Goal: Task Accomplishment & Management: Manage account settings

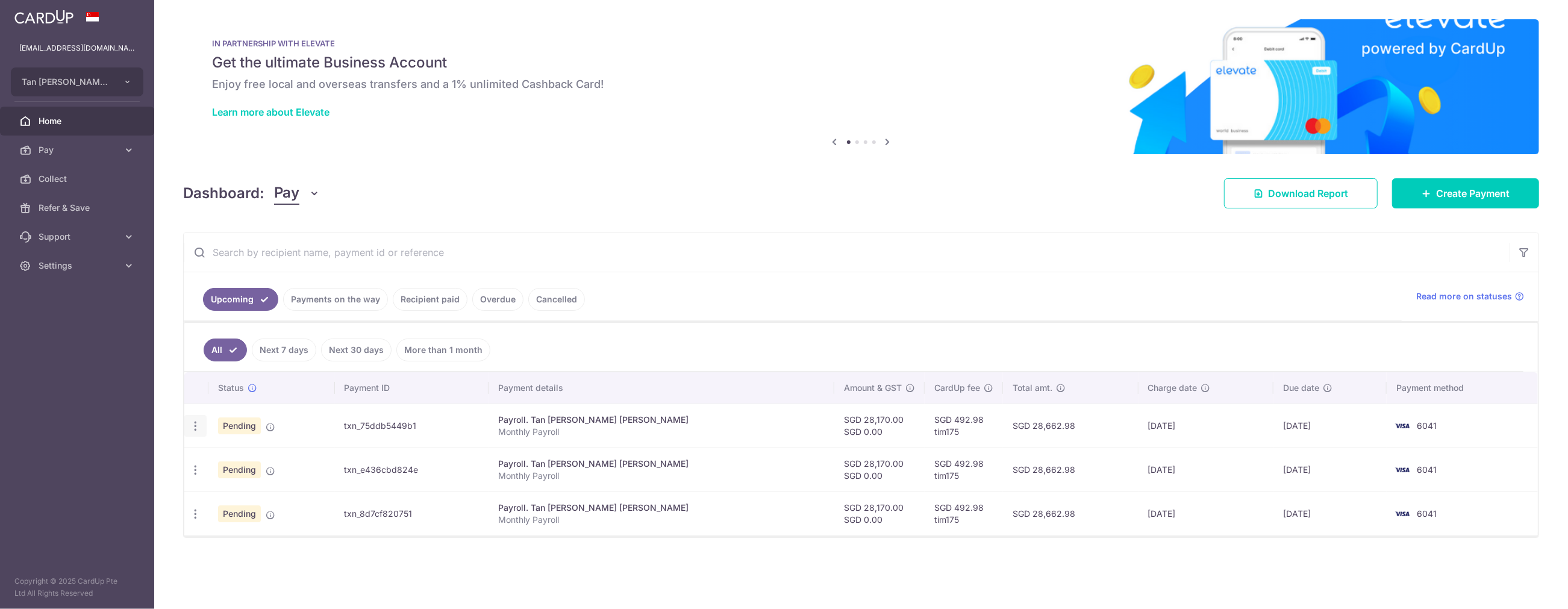
click at [193, 428] on icon "button" at bounding box center [195, 426] width 12 height 12
click at [229, 521] on span "Upload doc" at bounding box center [260, 518] width 82 height 14
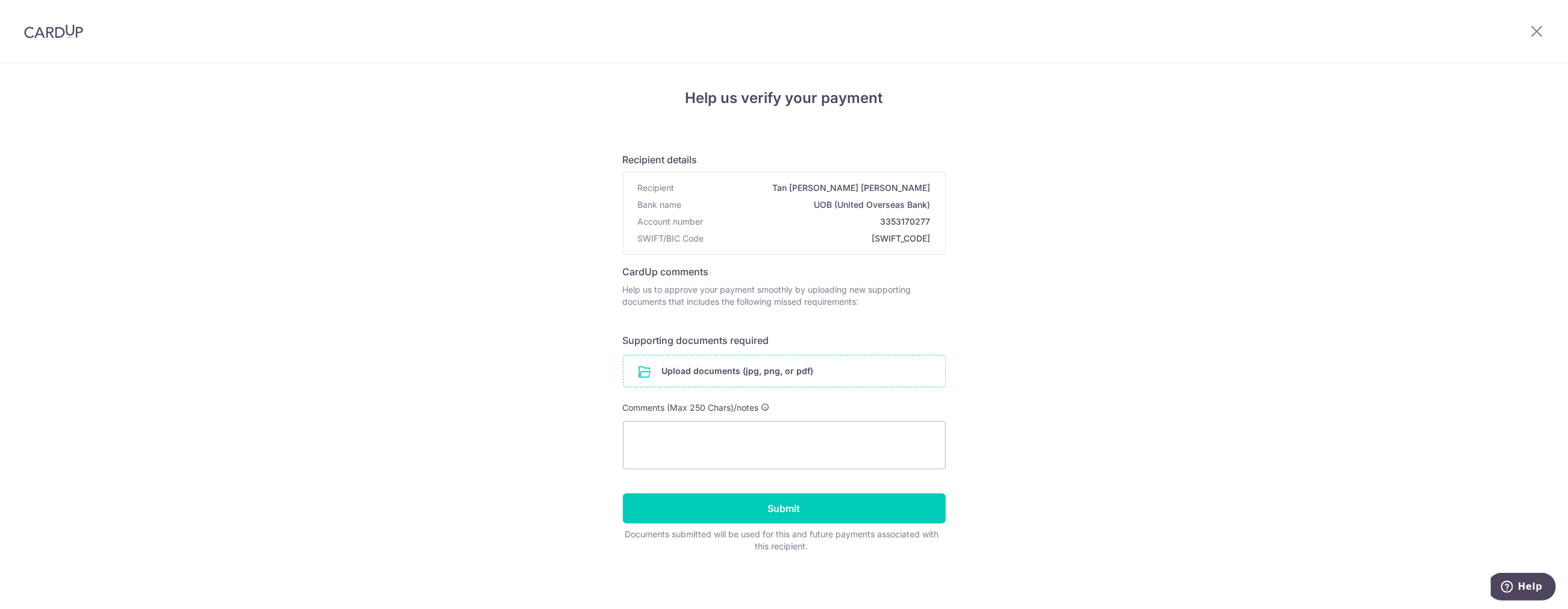
click at [769, 374] on input "file" at bounding box center [784, 370] width 322 height 31
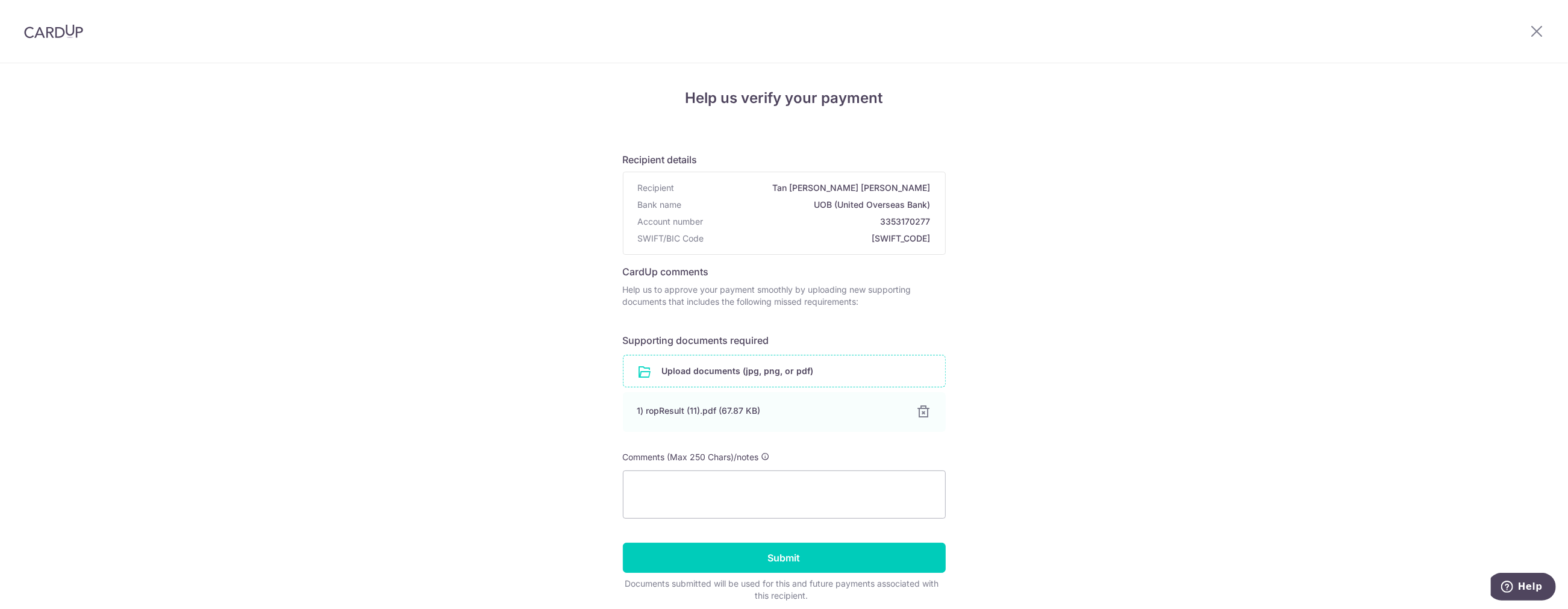
scroll to position [49, 0]
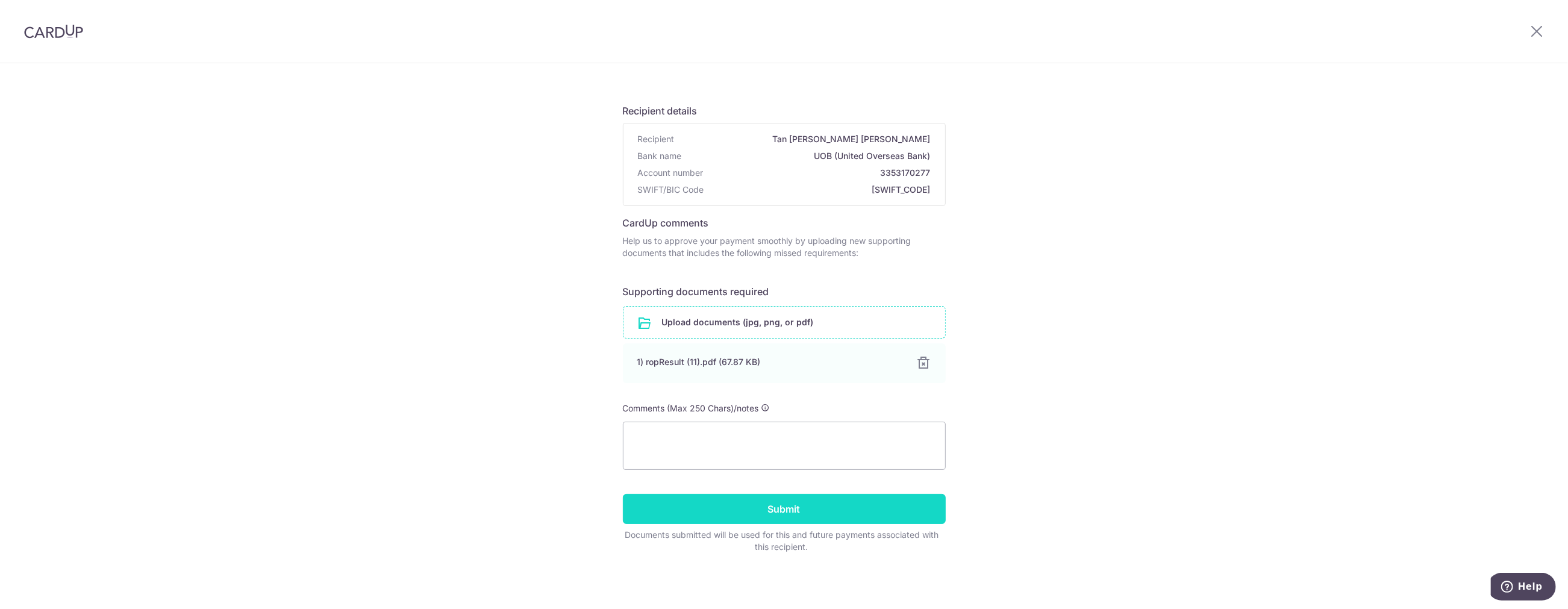
click at [688, 506] on input "Submit" at bounding box center [784, 509] width 323 height 30
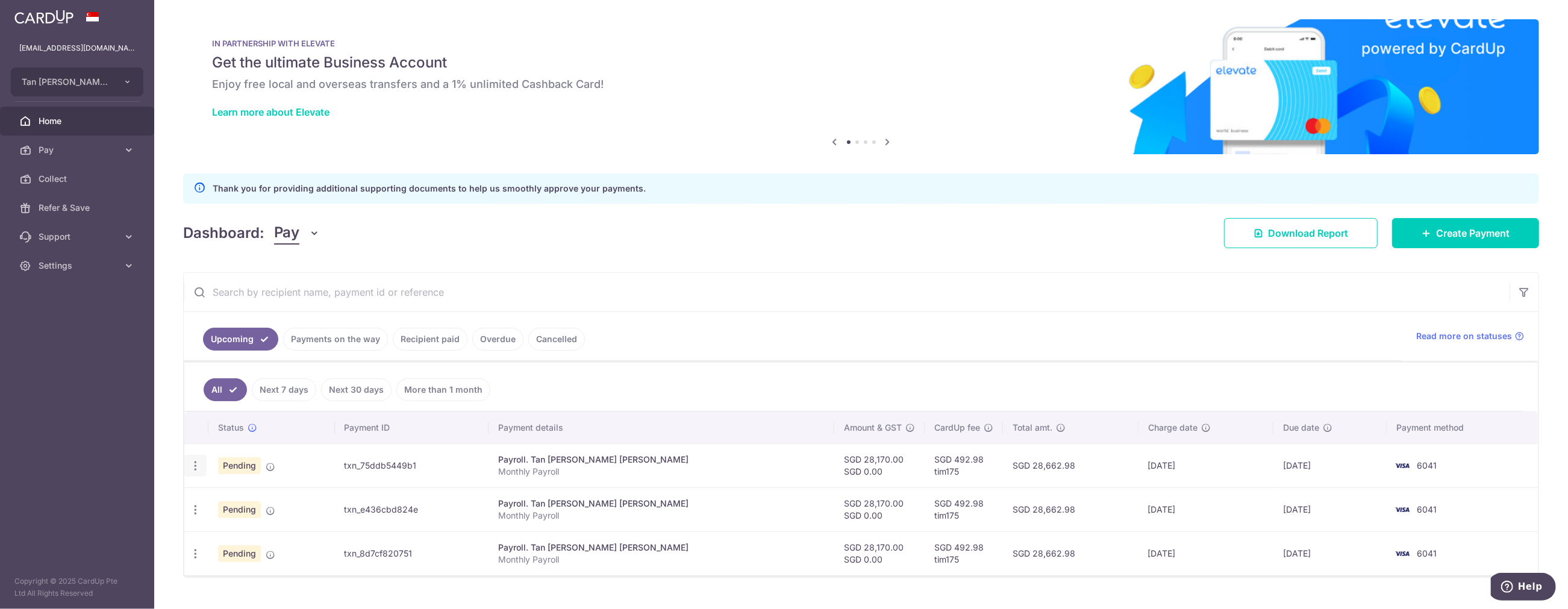
click at [187, 468] on div "Update payment Cancel payment Upload doc" at bounding box center [195, 466] width 22 height 22
click at [193, 468] on icon "button" at bounding box center [195, 466] width 12 height 12
click at [238, 555] on span "Upload doc" at bounding box center [260, 558] width 82 height 14
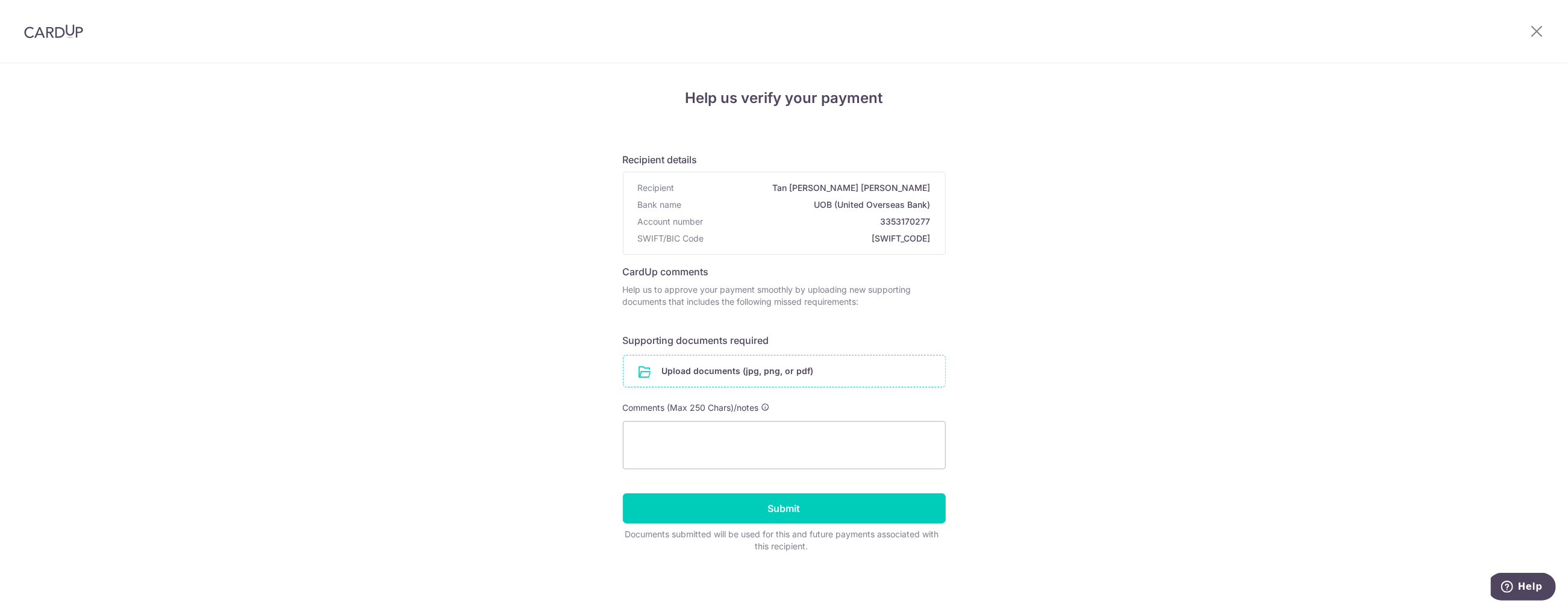
click at [686, 367] on input "file" at bounding box center [784, 370] width 322 height 31
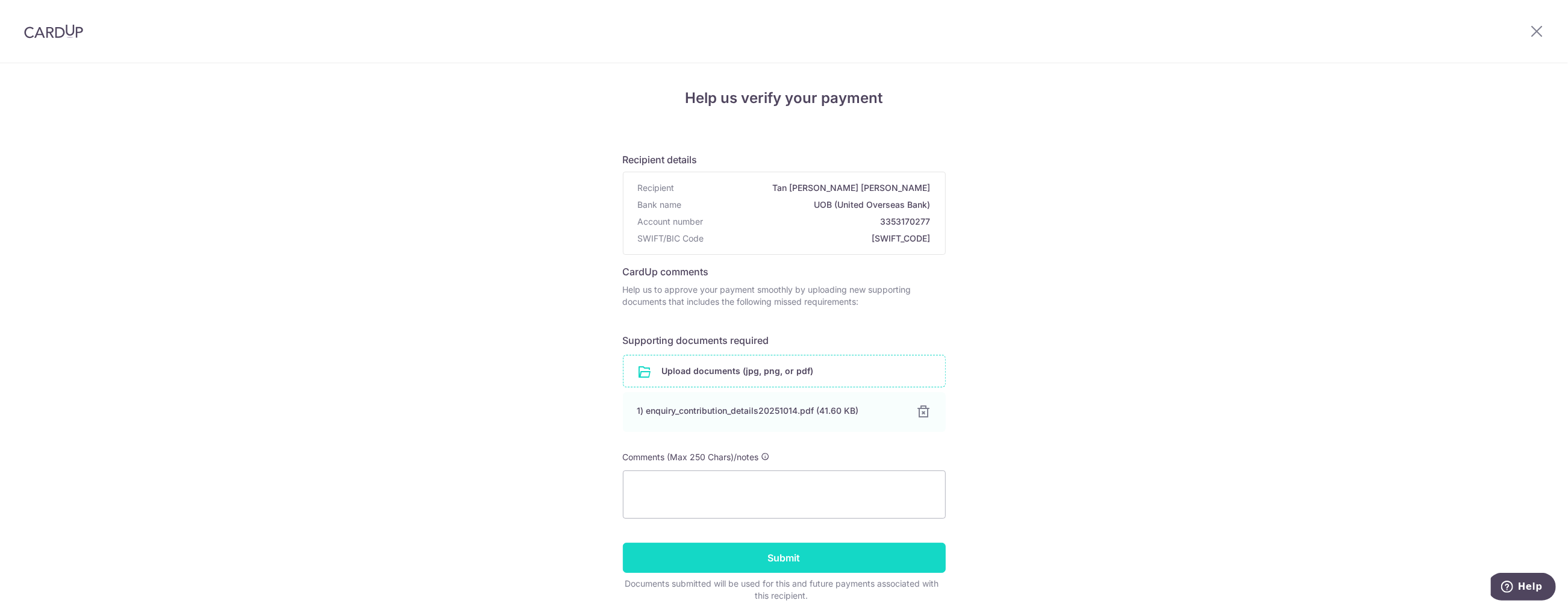
click at [769, 556] on input "Submit" at bounding box center [784, 558] width 323 height 30
